Goal: Navigation & Orientation: Find specific page/section

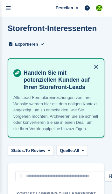
click at [9, 8] on icon "menu" at bounding box center [8, 8] width 5 height 6
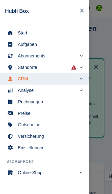
click at [16, 30] on link "Start" at bounding box center [44, 32] width 89 height 11
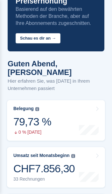
scroll to position [73, 0]
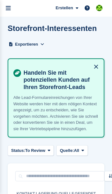
click at [10, 10] on icon "menu" at bounding box center [8, 8] width 5 height 6
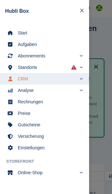
click at [55, 31] on span "Start" at bounding box center [49, 32] width 62 height 9
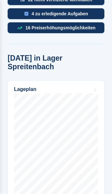
scroll to position [358, 0]
